Goal: Task Accomplishment & Management: Use online tool/utility

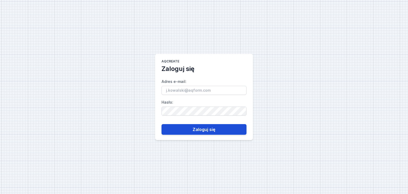
type input "[PERSON_NAME][EMAIL_ADDRESS][PERSON_NAME][DOMAIN_NAME]"
click at [195, 133] on button "Zaloguj się" at bounding box center [203, 129] width 85 height 11
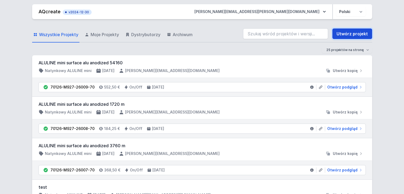
click at [339, 33] on link "Utwórz projekt" at bounding box center [352, 33] width 40 height 11
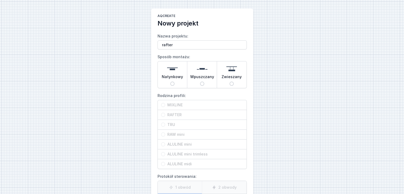
type input "rafter"
click at [177, 76] on span "Natynkowy" at bounding box center [172, 77] width 21 height 7
click at [174, 81] on input "Natynkowy" at bounding box center [172, 83] width 4 height 4
radio input "true"
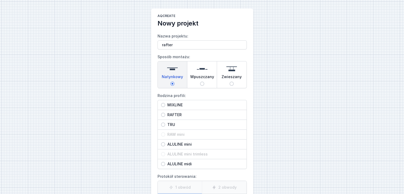
click at [169, 116] on span "RAFTER" at bounding box center [204, 114] width 78 height 5
click at [165, 116] on input "RAFTER" at bounding box center [163, 115] width 4 height 4
radio input "true"
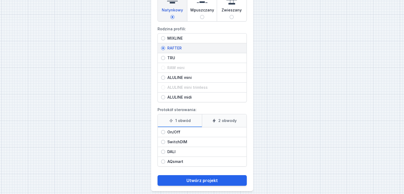
scroll to position [71, 0]
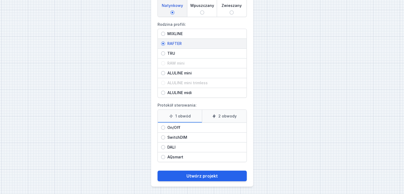
click at [224, 116] on label "2 obwody" at bounding box center [224, 116] width 45 height 13
click at [0, 0] on input "2 obwody" at bounding box center [0, 0] width 0 height 0
click at [173, 128] on span "On/Off" at bounding box center [204, 127] width 78 height 5
click at [165, 128] on input "On/Off" at bounding box center [163, 127] width 4 height 4
radio input "true"
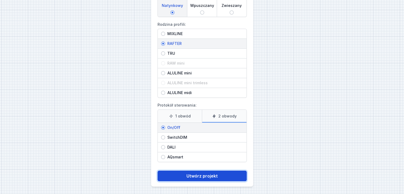
click at [199, 175] on button "Utwórz projekt" at bounding box center [201, 175] width 89 height 11
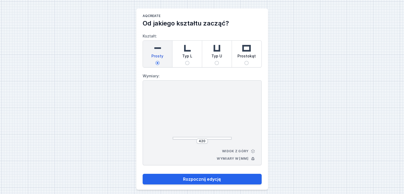
click at [186, 58] on span "Typ L" at bounding box center [187, 56] width 10 height 7
click at [186, 61] on input "Typ L" at bounding box center [187, 63] width 4 height 4
radio input "true"
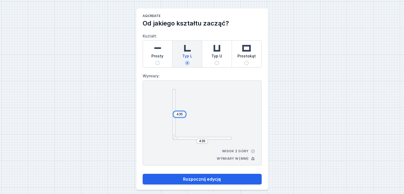
click at [183, 115] on div "435" at bounding box center [180, 113] width 12 height 5
drag, startPoint x: 183, startPoint y: 115, endPoint x: 172, endPoint y: 117, distance: 10.6
click at [172, 117] on div "435 435" at bounding box center [201, 114] width 59 height 50
type input "2500"
click at [206, 140] on div "435" at bounding box center [202, 140] width 12 height 5
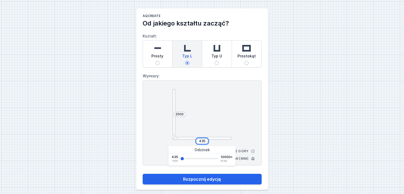
drag, startPoint x: 205, startPoint y: 141, endPoint x: 197, endPoint y: 141, distance: 8.0
click at [198, 141] on input "435" at bounding box center [202, 141] width 8 height 4
type input "2900"
click at [142, 174] on button "Rozpocznij edycję" at bounding box center [201, 179] width 119 height 11
type input "2900"
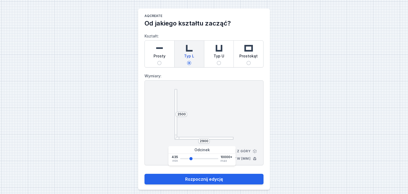
select select "M"
select select "3000"
select select "true"
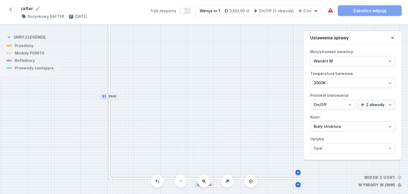
drag, startPoint x: 165, startPoint y: 142, endPoint x: 165, endPoint y: 129, distance: 13.0
click at [165, 129] on div "S2 2900 S1 2500" at bounding box center [204, 109] width 408 height 169
click at [139, 179] on div at bounding box center [156, 178] width 97 height 3
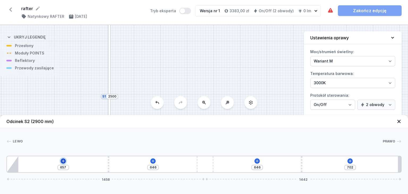
click at [63, 161] on icon at bounding box center [63, 161] width 4 height 4
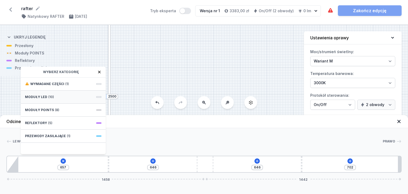
click at [57, 98] on div "Moduły LED (10)" at bounding box center [63, 96] width 85 height 13
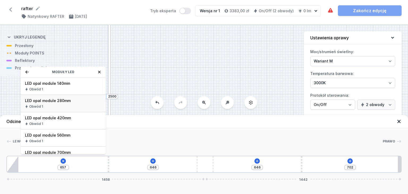
click at [59, 103] on div "LED opal module 280mm Obwód 1" at bounding box center [63, 103] width 85 height 17
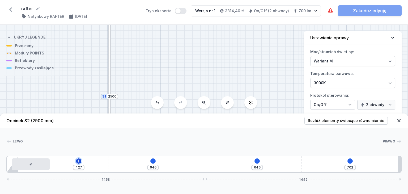
click at [78, 160] on icon at bounding box center [78, 161] width 4 height 4
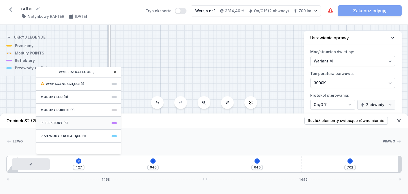
click at [67, 125] on div "Reflektory (5)" at bounding box center [78, 122] width 85 height 13
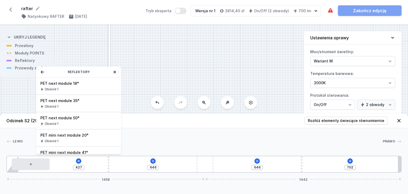
scroll to position [10, 0]
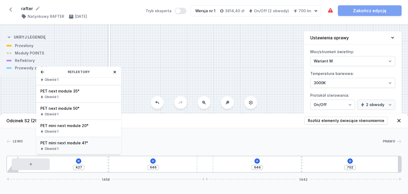
click at [65, 144] on span "PET mini next module 41°" at bounding box center [78, 142] width 76 height 5
type input "357"
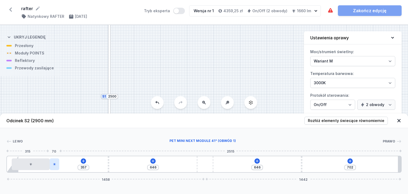
click at [55, 164] on icon at bounding box center [54, 163] width 3 height 3
select select "2252"
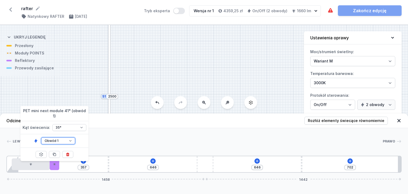
click at [70, 137] on select "Obwód 1 Obwód 2" at bounding box center [58, 140] width 34 height 7
select select "2"
click at [41, 137] on select "Obwód 1 Obwód 2" at bounding box center [58, 140] width 34 height 7
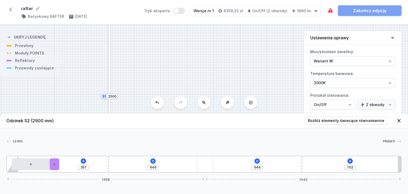
click at [103, 136] on div "[PERSON_NAME] 1 2 1 3 2 4 5 4 6 357 646 646 702 1458 1442 35 280 70 357 10 1412…" at bounding box center [204, 150] width 408 height 45
click at [152, 162] on icon at bounding box center [153, 161] width 4 height 4
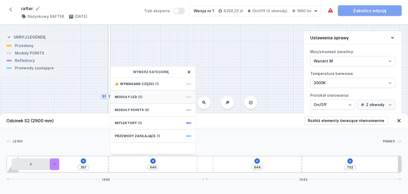
click at [140, 99] on div "Moduły LED (5)" at bounding box center [152, 96] width 85 height 13
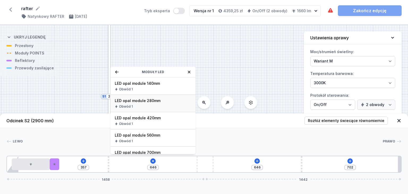
click at [153, 100] on span "LED opal module 280mm" at bounding box center [153, 100] width 76 height 5
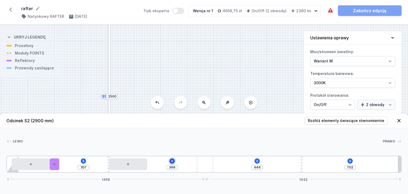
click at [172, 162] on icon at bounding box center [171, 160] width 3 height 3
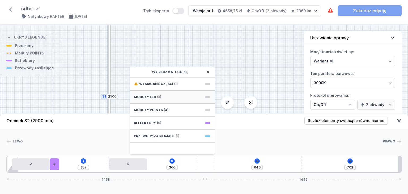
click at [166, 97] on div "Moduły LED (3)" at bounding box center [171, 96] width 85 height 13
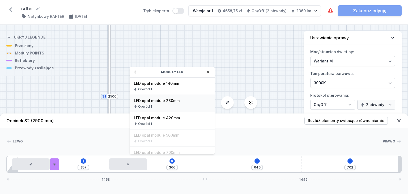
click at [164, 103] on div "LED opal module 280mm Obwód 1" at bounding box center [171, 103] width 85 height 17
type input "86"
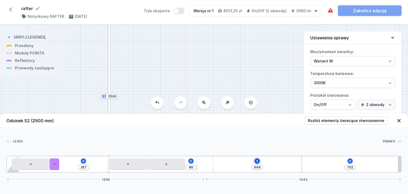
click at [255, 160] on icon at bounding box center [257, 161] width 4 height 4
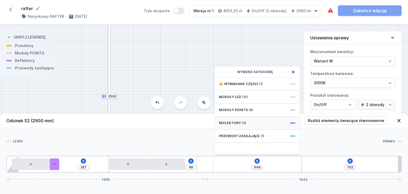
click at [246, 123] on div "Reflektory (5)" at bounding box center [256, 122] width 85 height 13
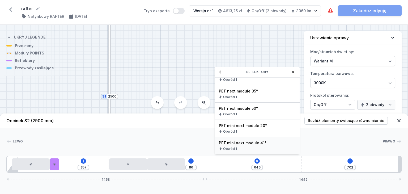
click at [251, 144] on span "PET mini next module 41°" at bounding box center [257, 142] width 76 height 5
type input "576"
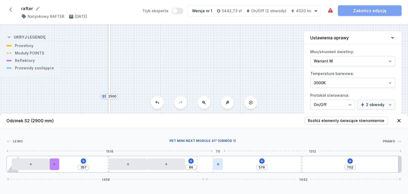
click at [218, 165] on icon at bounding box center [217, 163] width 3 height 3
select select "2252"
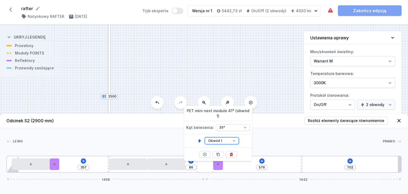
click at [227, 137] on select "Obwód 1 Obwód 2" at bounding box center [222, 140] width 34 height 7
select select "2"
click at [205, 137] on select "Obwód 1 Obwód 2" at bounding box center [222, 140] width 34 height 7
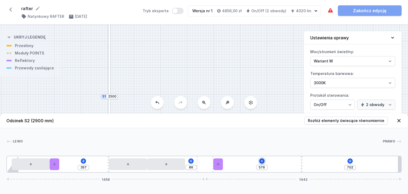
click at [262, 161] on icon at bounding box center [262, 161] width 4 height 4
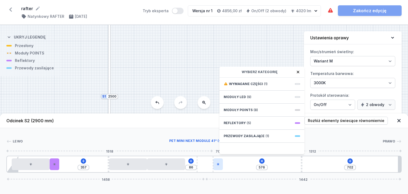
click at [219, 165] on icon at bounding box center [217, 163] width 3 height 3
select select "2252"
select select "2"
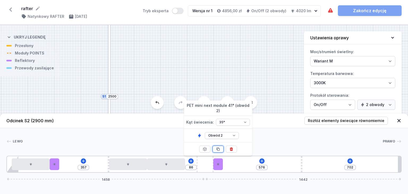
click at [219, 152] on button at bounding box center [217, 148] width 11 height 7
type input "506"
click at [348, 161] on icon at bounding box center [350, 161] width 4 height 4
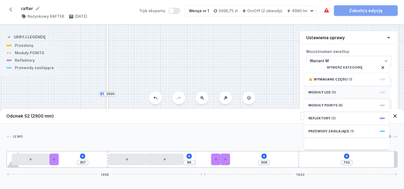
click at [333, 95] on span "(5)" at bounding box center [333, 92] width 4 height 4
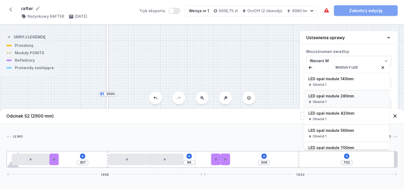
click at [332, 99] on span "LED opal module 280mm" at bounding box center [346, 96] width 76 height 5
type input "422"
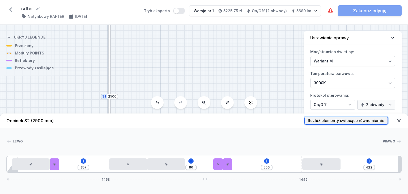
click at [348, 121] on span "Rozłóż elementy świecące równomiernie" at bounding box center [346, 120] width 76 height 5
type input "180"
type input "174"
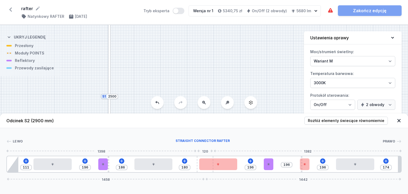
type input "89"
type input "265"
type input "87"
type input "267"
type input "83"
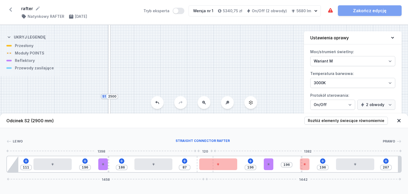
type input "271"
type input "77"
type input "277"
type input "75"
type input "279"
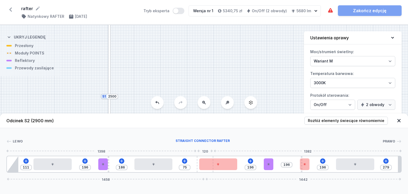
type input "73"
type input "281"
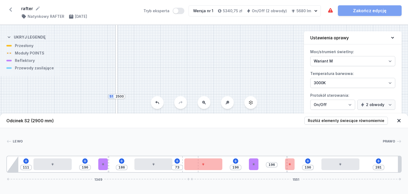
type input "71"
type input "283"
type input "70"
type input "284"
type input "68"
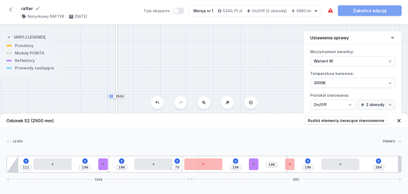
type input "286"
type input "64"
type input "290"
type input "62"
type input "292"
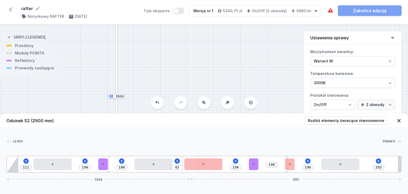
type input "60"
type input "294"
type input "58"
type input "296"
type input "56"
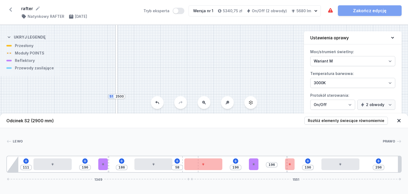
type input "298"
type input "60"
type input "294"
type input "64"
type input "290"
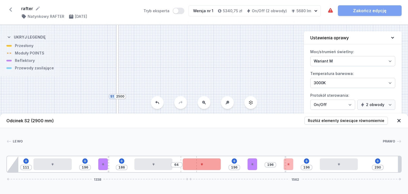
type input "70"
type input "284"
type input "77"
type input "277"
type input "83"
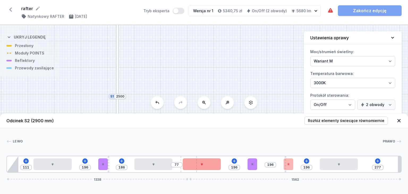
type input "271"
type input "91"
type input "263"
type input "98"
type input "256"
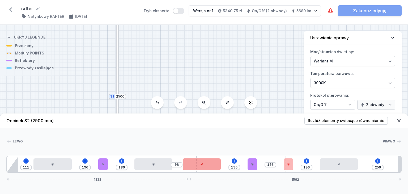
type input "104"
type input "250"
type input "108"
type input "246"
type input "115"
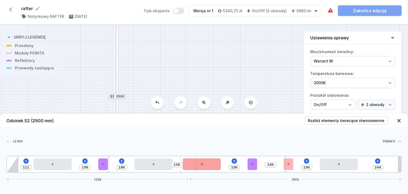
type input "239"
type input "117"
type input "237"
type input "121"
type input "233"
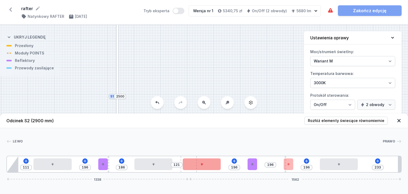
type input "125"
type input "229"
type input "129"
type input "225"
type input "131"
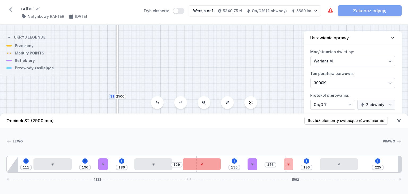
type input "223"
type input "136"
type input "218"
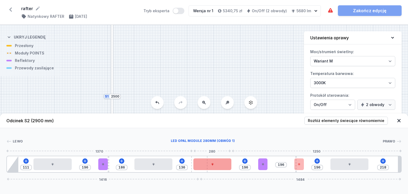
type input "138"
type input "216"
type input "144"
type input "210"
type input "148"
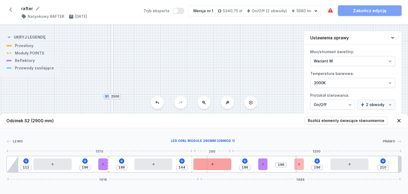
type input "206"
type input "154"
type input "200"
type input "157"
type input "197"
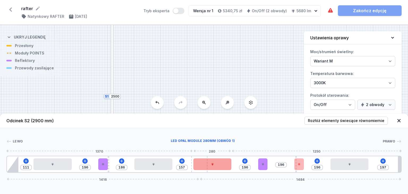
type input "161"
type input "193"
type input "165"
type input "189"
type input "167"
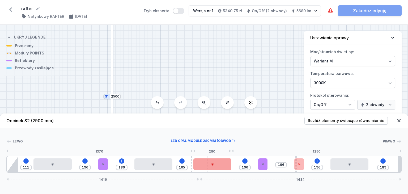
type input "187"
type input "169"
type input "185"
type input "175"
type input "179"
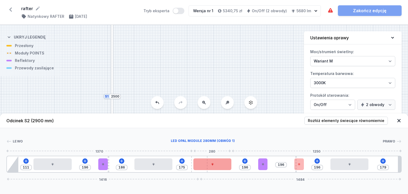
type input "180"
type input "174"
type input "184"
type input "170"
type input "186"
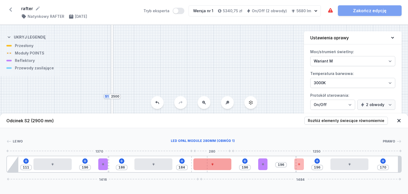
type input "168"
type input "188"
type input "166"
type input "192"
type input "162"
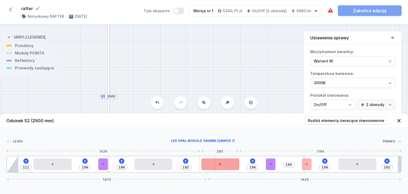
type input "196"
type input "158"
type input "200"
type input "154"
type input "201"
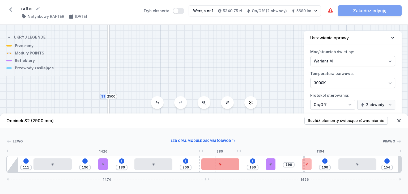
type input "153"
type input "207"
type input "147"
type input "211"
type input "143"
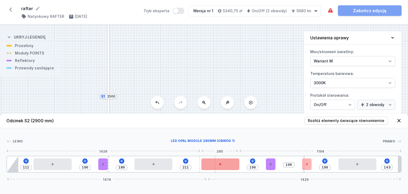
type input "213"
type input "141"
type input "219"
type input "135"
type input "222"
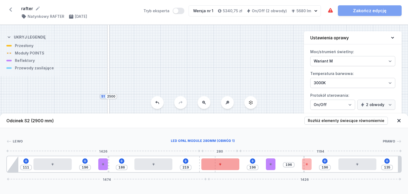
type input "132"
type input "226"
type input "128"
type input "230"
type input "124"
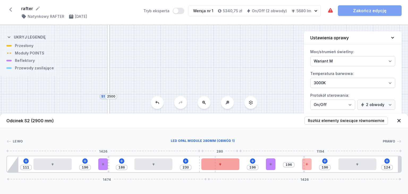
type input "232"
type input "122"
type input "238"
type input "116"
type input "240"
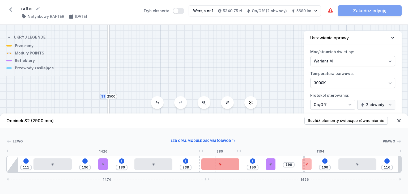
type input "114"
type input "245"
type input "109"
type input "247"
type input "107"
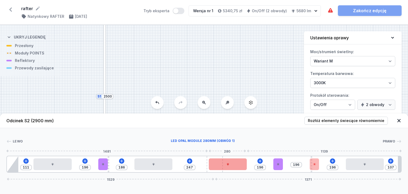
type input "251"
type input "103"
type input "253"
type input "101"
type input "255"
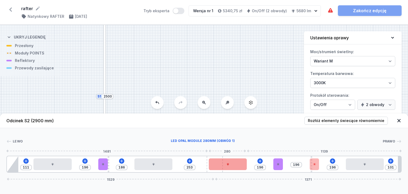
type input "99"
type input "257"
type input "97"
type input "259"
type input "95"
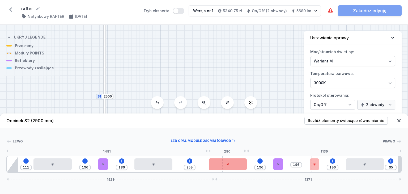
type input "261"
type input "93"
type input "263"
type input "91"
type input "266"
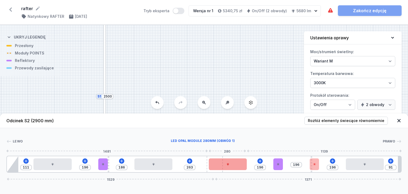
type input "88"
type input "270"
type input "84"
type input "272"
type input "82"
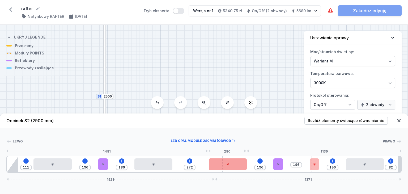
type input "274"
type input "80"
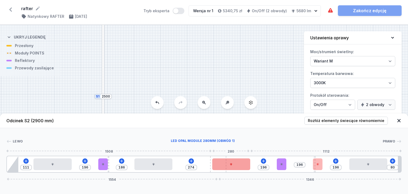
type input "276"
type input "78"
type input "280"
type input "74"
type input "284"
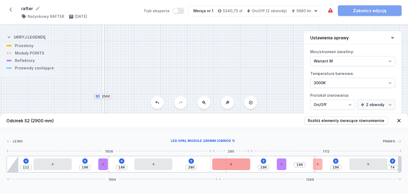
type input "70"
type input "287"
type input "67"
type input "289"
type input "65"
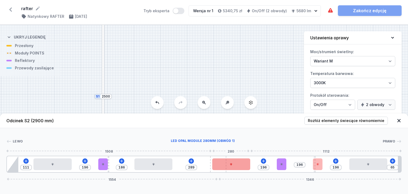
type input "291"
type input "63"
type input "299"
type input "55"
type input "316"
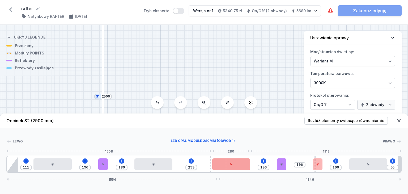
type input "38"
type input "322"
type input "32"
type input "326"
type input "28"
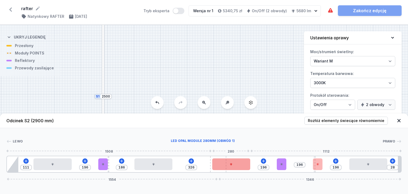
type input "330"
type input "24"
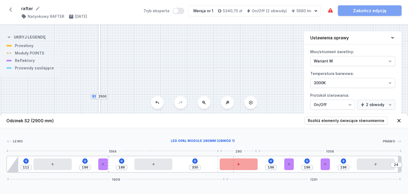
type input "331"
type input "23"
type input "333"
type input "21"
type input "335"
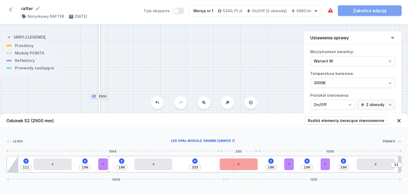
type input "19"
type input "337"
type input "17"
type input "335"
type input "19"
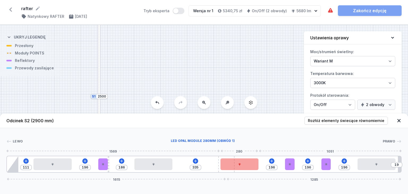
type input "333"
drag, startPoint x: 202, startPoint y: 171, endPoint x: 237, endPoint y: 169, distance: 34.3
click at [237, 169] on div "111 196 186 337 196 196 196 17 1615 1285" at bounding box center [203, 163] width 395 height 17
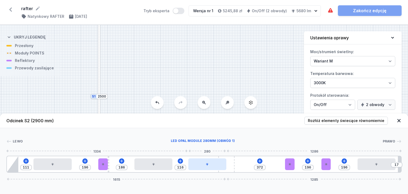
drag, startPoint x: 245, startPoint y: 167, endPoint x: 210, endPoint y: 167, distance: 34.8
click at [210, 167] on div at bounding box center [207, 164] width 38 height 12
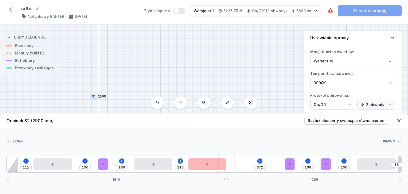
drag, startPoint x: 233, startPoint y: 167, endPoint x: 244, endPoint y: 166, distance: 11.2
click at [244, 166] on div "111 196 186 116 372 196 196 18 1614 1286" at bounding box center [203, 163] width 395 height 17
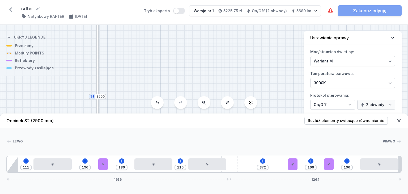
drag, startPoint x: 231, startPoint y: 166, endPoint x: 258, endPoint y: 168, distance: 26.6
click at [258, 168] on div "111 196 186 116 372 196 196 1636 1264" at bounding box center [203, 163] width 395 height 17
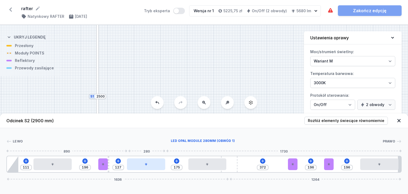
drag, startPoint x: 157, startPoint y: 166, endPoint x: 147, endPoint y: 167, distance: 10.4
click at [147, 167] on div at bounding box center [146, 164] width 38 height 12
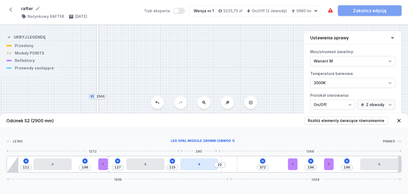
drag, startPoint x: 196, startPoint y: 165, endPoint x: 187, endPoint y: 167, distance: 9.5
click at [187, 167] on div at bounding box center [199, 164] width 38 height 12
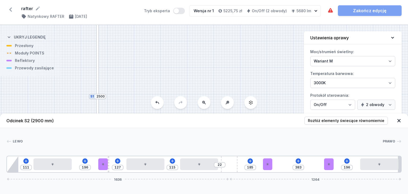
drag, startPoint x: 286, startPoint y: 164, endPoint x: 273, endPoint y: 163, distance: 13.3
click at [273, 163] on div "111 196 127 115 22 185 383 196 1636 1264" at bounding box center [203, 163] width 395 height 17
drag, startPoint x: 328, startPoint y: 164, endPoint x: 306, endPoint y: 165, distance: 22.0
click at [306, 165] on div "111 196 127 115 22 185 175 404 1636 1264" at bounding box center [203, 163] width 395 height 17
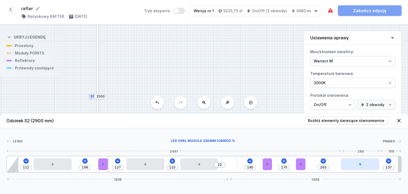
drag, startPoint x: 362, startPoint y: 163, endPoint x: 350, endPoint y: 166, distance: 12.2
click at [350, 166] on div at bounding box center [360, 164] width 38 height 12
click at [324, 162] on icon at bounding box center [323, 161] width 4 height 4
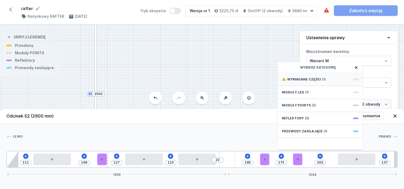
click at [301, 82] on span "Wymagane części" at bounding box center [304, 79] width 34 height 4
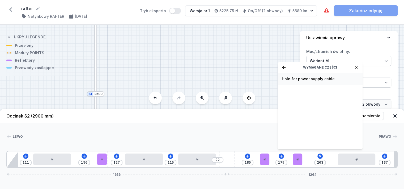
click at [302, 82] on span "Hole for power supply cable" at bounding box center [320, 78] width 76 height 5
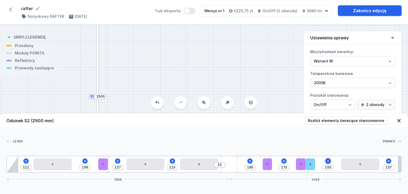
click at [327, 160] on icon at bounding box center [328, 161] width 4 height 4
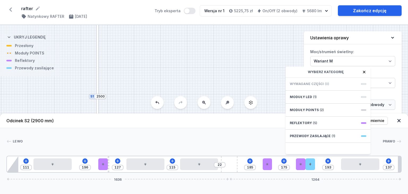
click at [257, 139] on div at bounding box center [202, 141] width 359 height 5
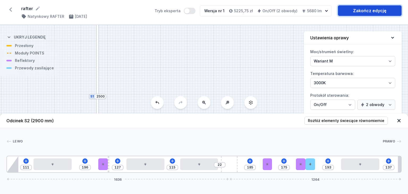
click at [344, 10] on link "Zakończ edycję" at bounding box center [370, 10] width 64 height 11
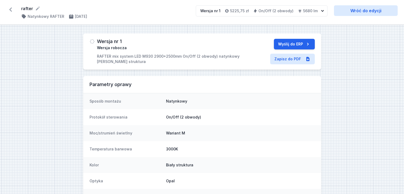
click at [12, 12] on icon at bounding box center [10, 9] width 8 height 8
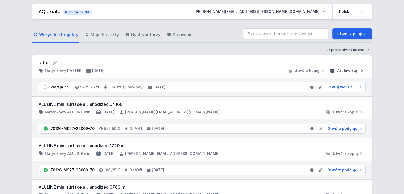
click at [351, 71] on span "Archiwizuj" at bounding box center [347, 70] width 20 height 5
